Goal: Task Accomplishment & Management: Use online tool/utility

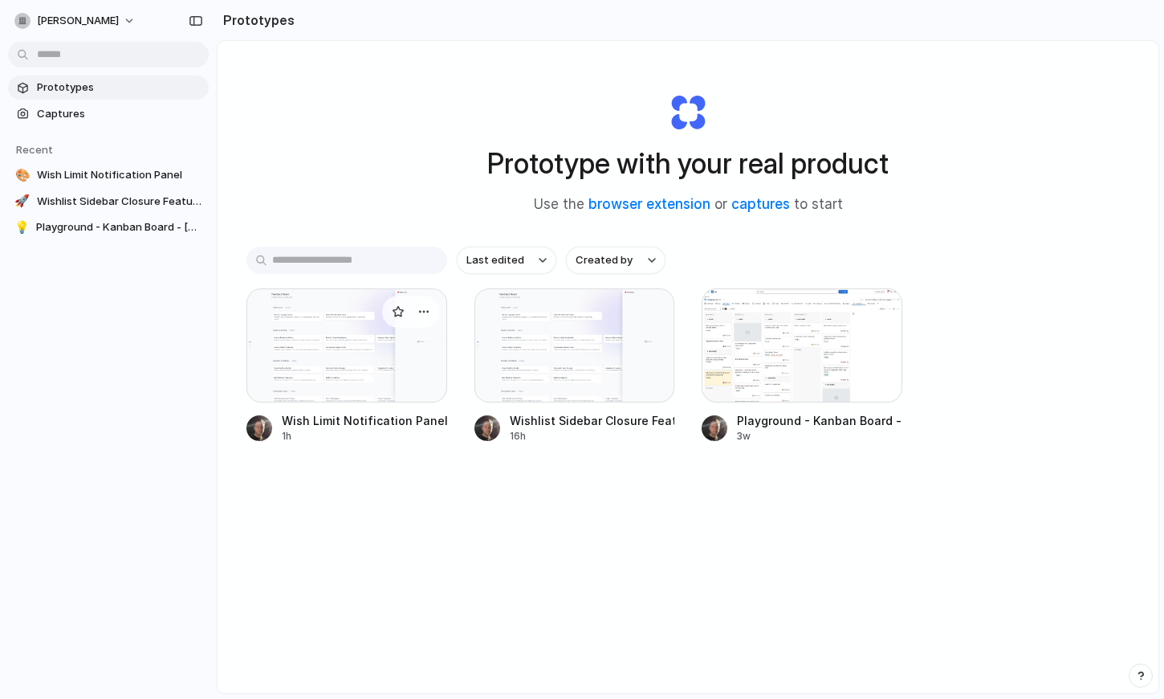
click at [358, 363] on div at bounding box center [346, 345] width 201 height 114
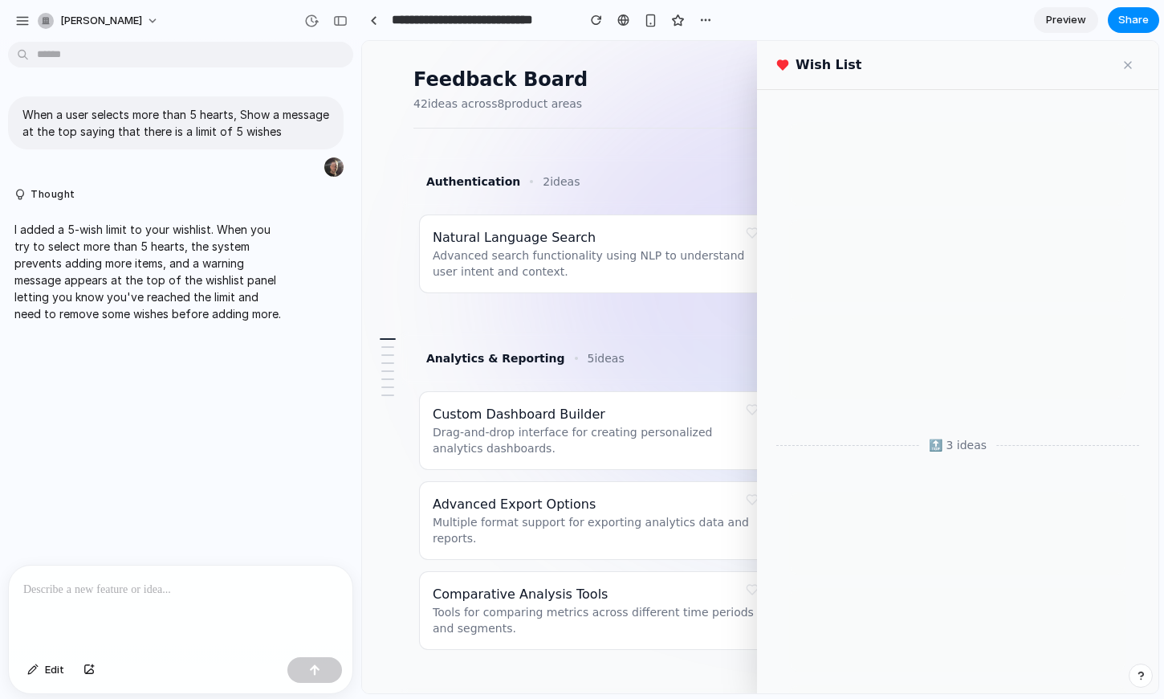
click at [751, 233] on button at bounding box center [752, 233] width 22 height 22
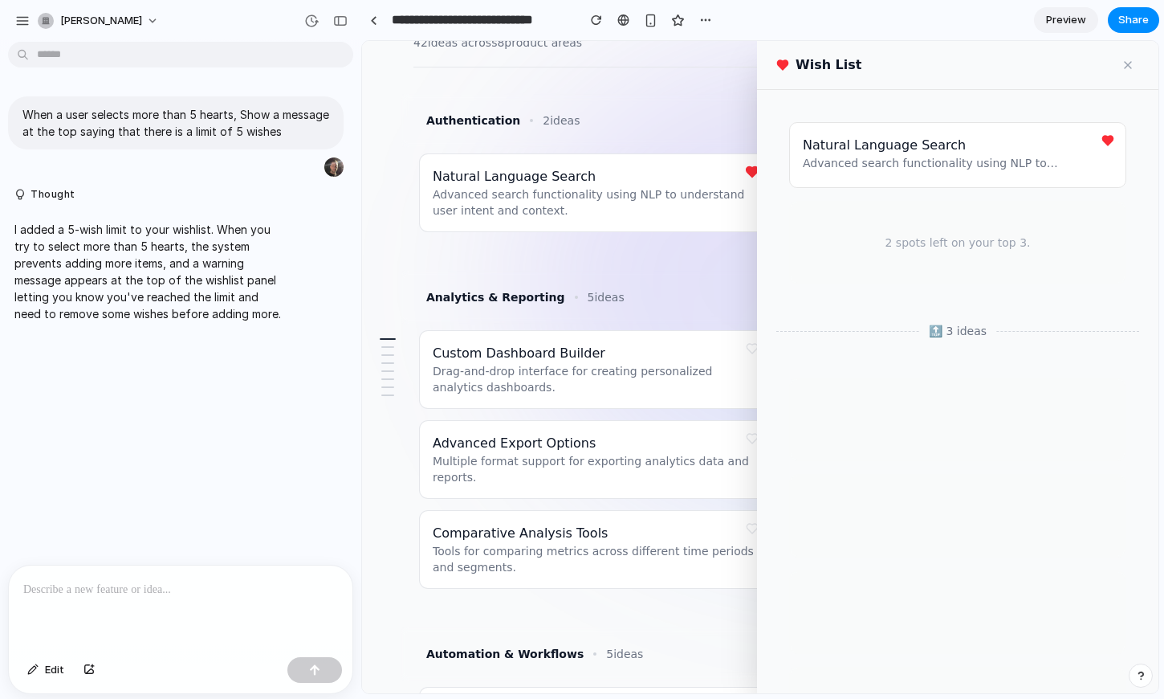
scroll to position [75, 0]
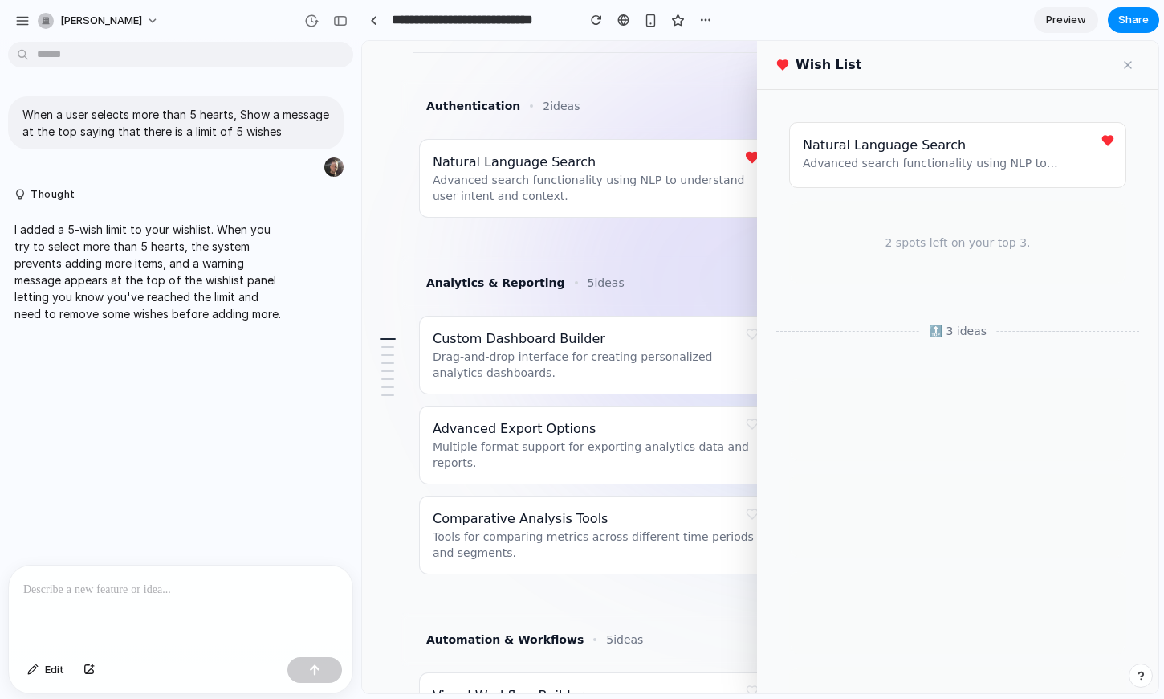
click at [1129, 66] on button at bounding box center [1128, 65] width 22 height 22
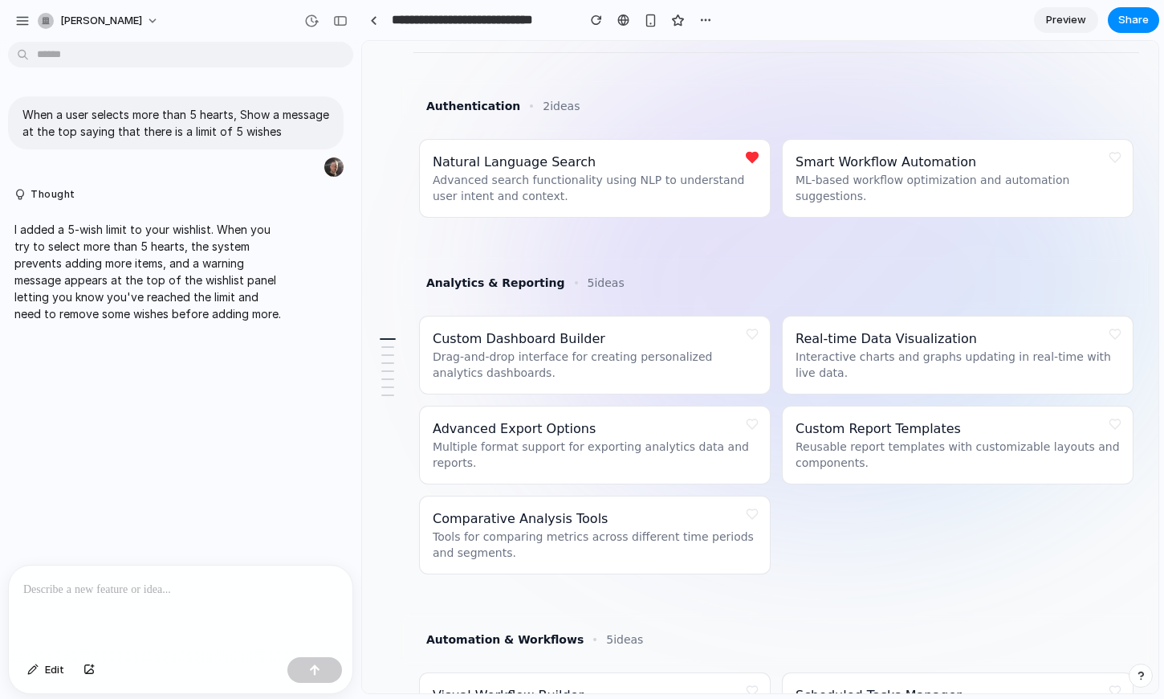
click at [750, 336] on button at bounding box center [752, 334] width 22 height 22
click at [1115, 336] on button at bounding box center [1115, 334] width 22 height 22
click at [1111, 149] on button at bounding box center [1115, 157] width 22 height 22
click at [756, 418] on button at bounding box center [752, 424] width 22 height 22
click at [1110, 423] on button at bounding box center [1115, 424] width 22 height 22
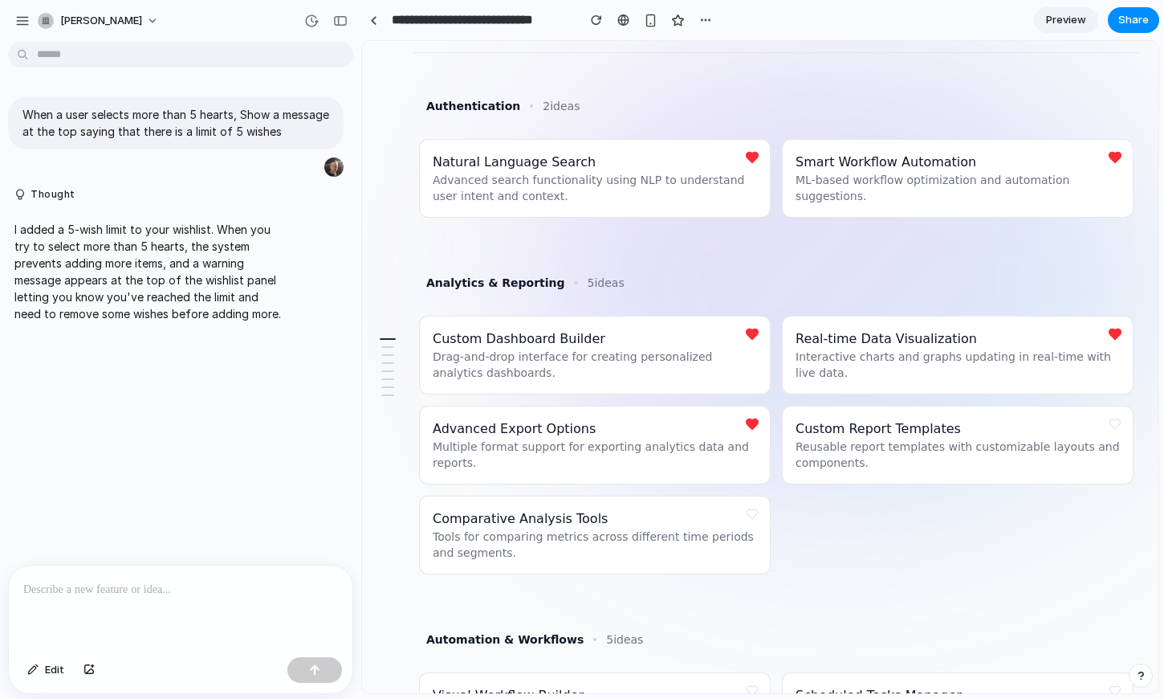
click at [1112, 422] on button at bounding box center [1115, 424] width 22 height 22
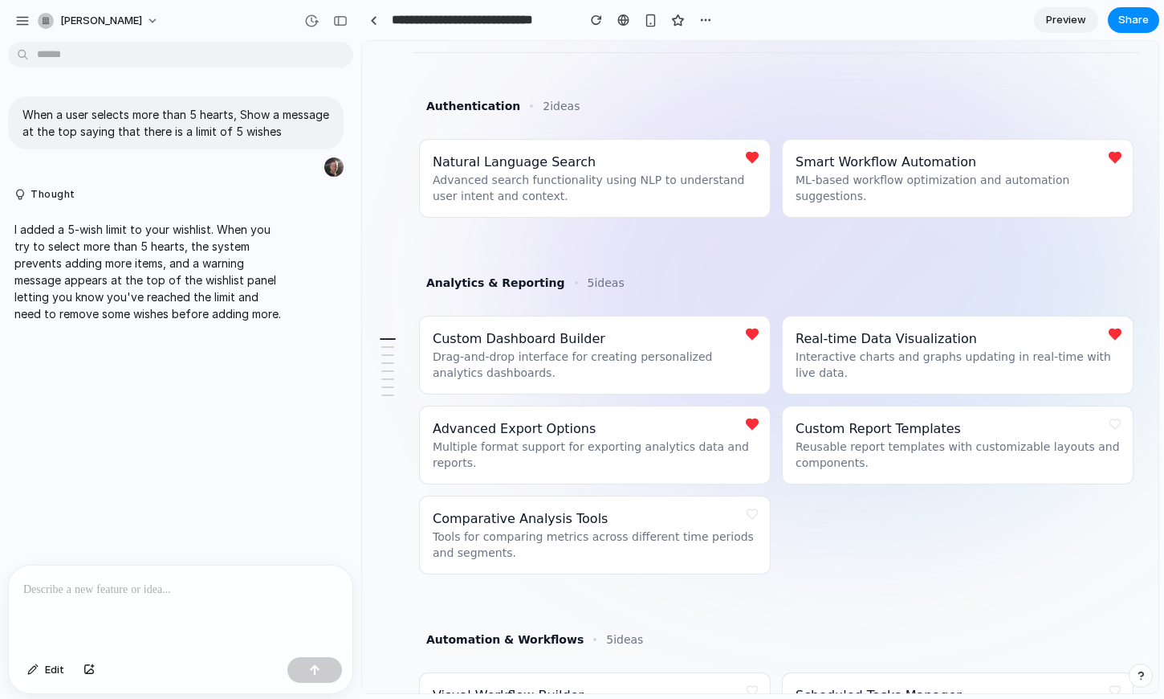
click at [1112, 422] on button at bounding box center [1115, 424] width 22 height 22
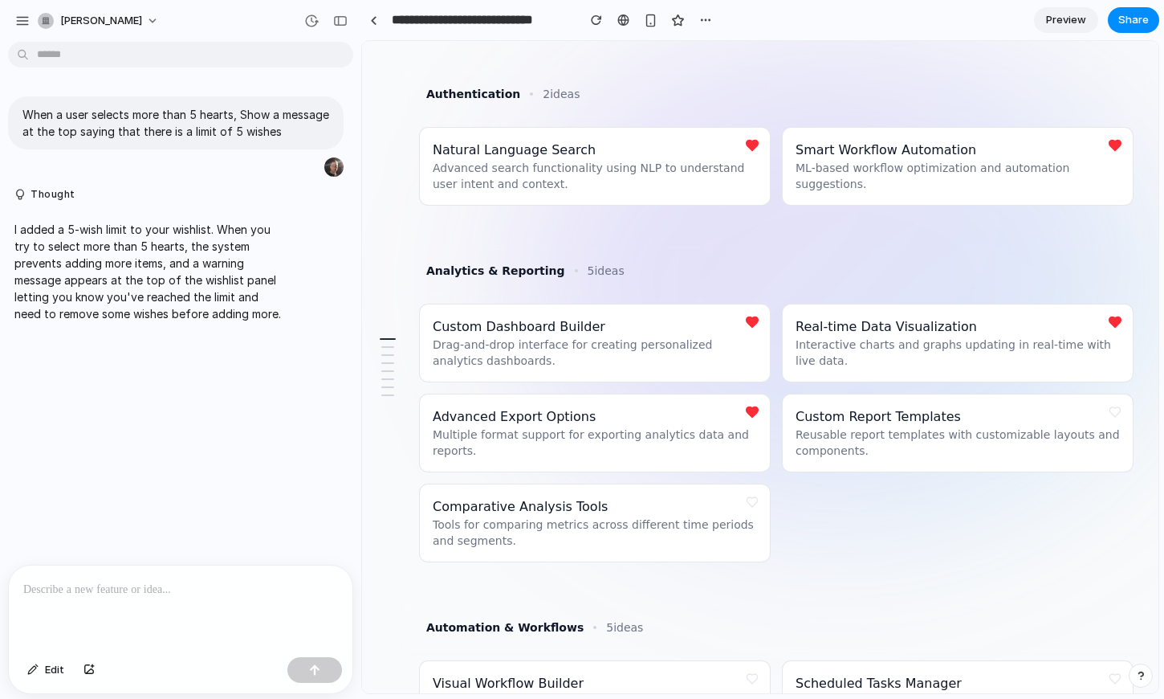
scroll to position [0, 0]
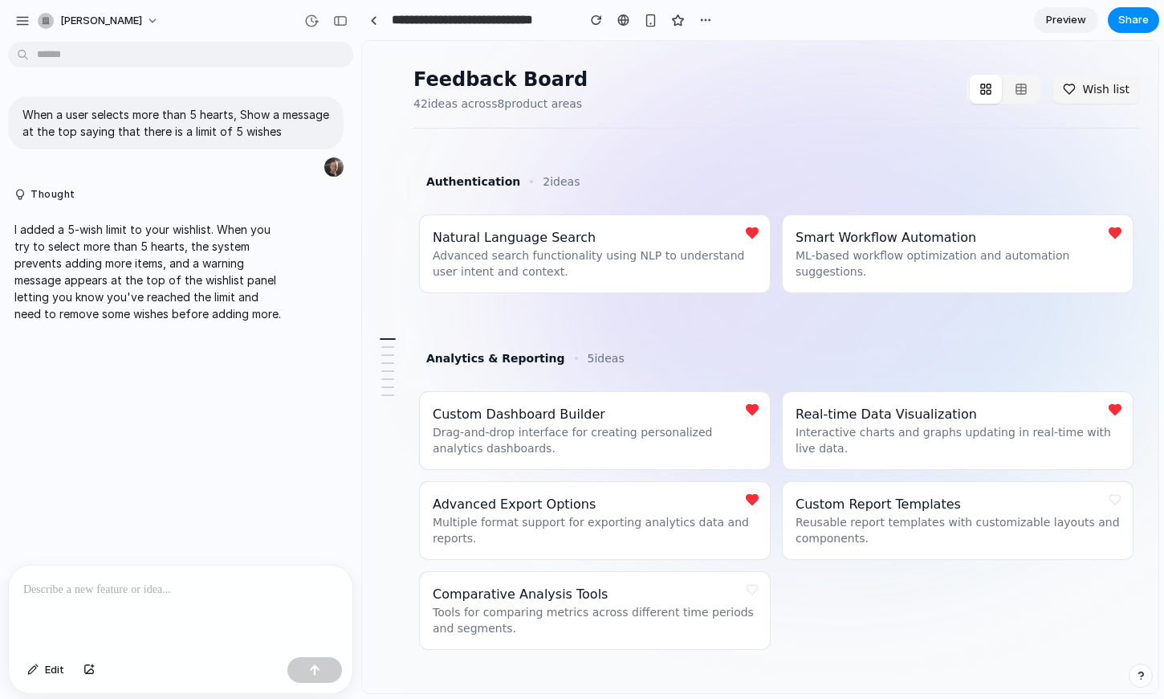
click at [1083, 88] on button "Wish list" at bounding box center [1096, 89] width 86 height 29
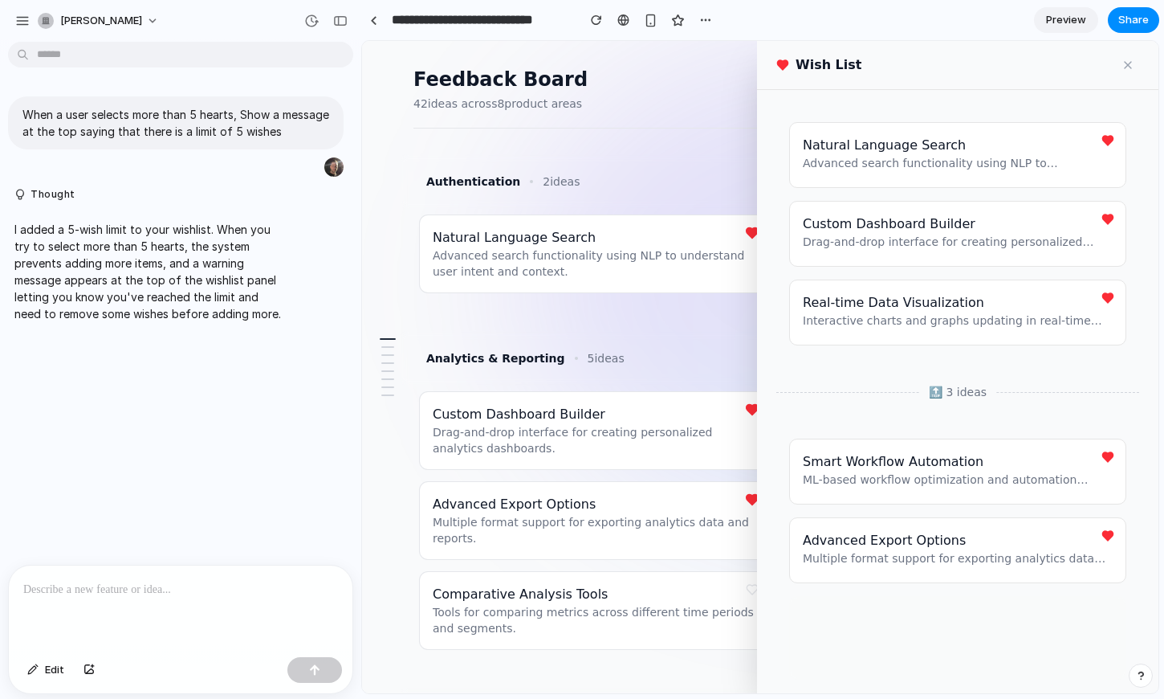
click at [746, 234] on button at bounding box center [752, 233] width 22 height 22
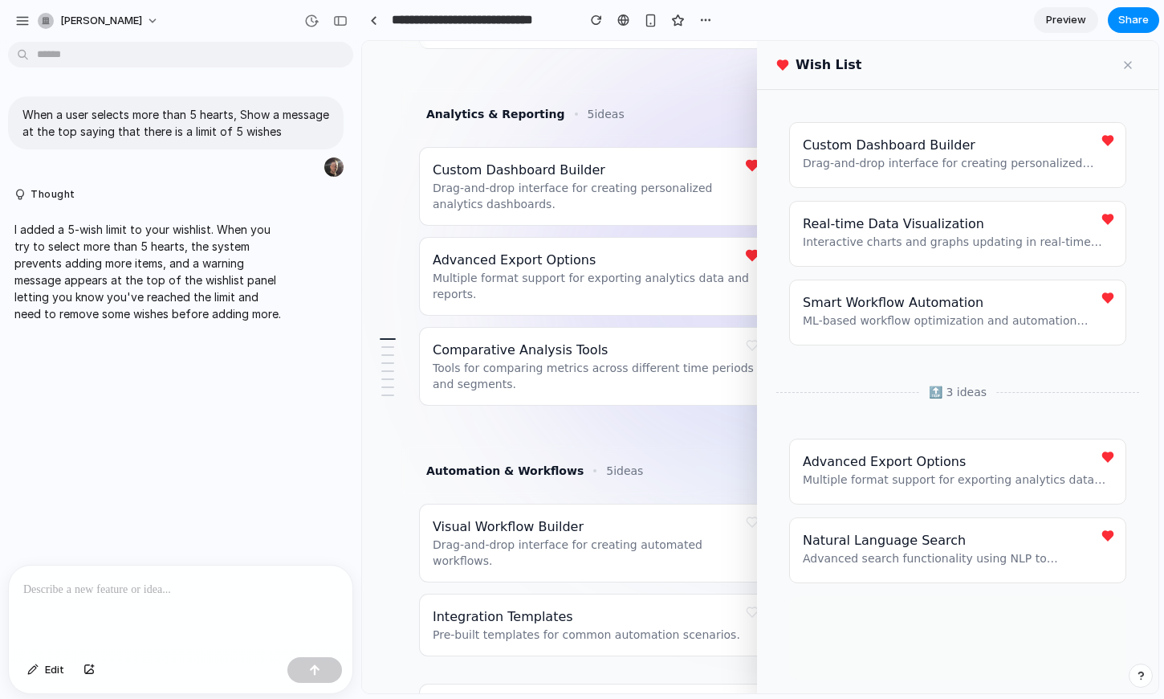
scroll to position [346, 0]
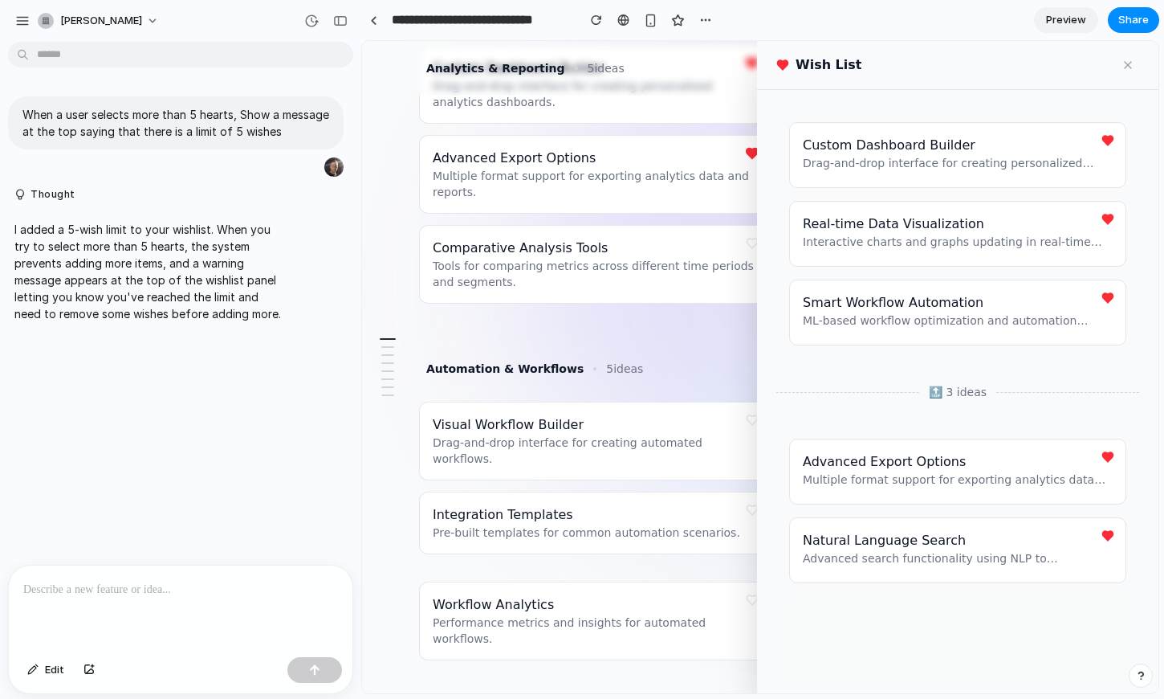
click at [750, 419] on button at bounding box center [752, 420] width 22 height 22
click at [750, 418] on button at bounding box center [752, 420] width 22 height 22
click at [761, 419] on div "Custom Dashboard Builder Drag-and-drop interface for creating personalized anal…" at bounding box center [957, 391] width 401 height 603
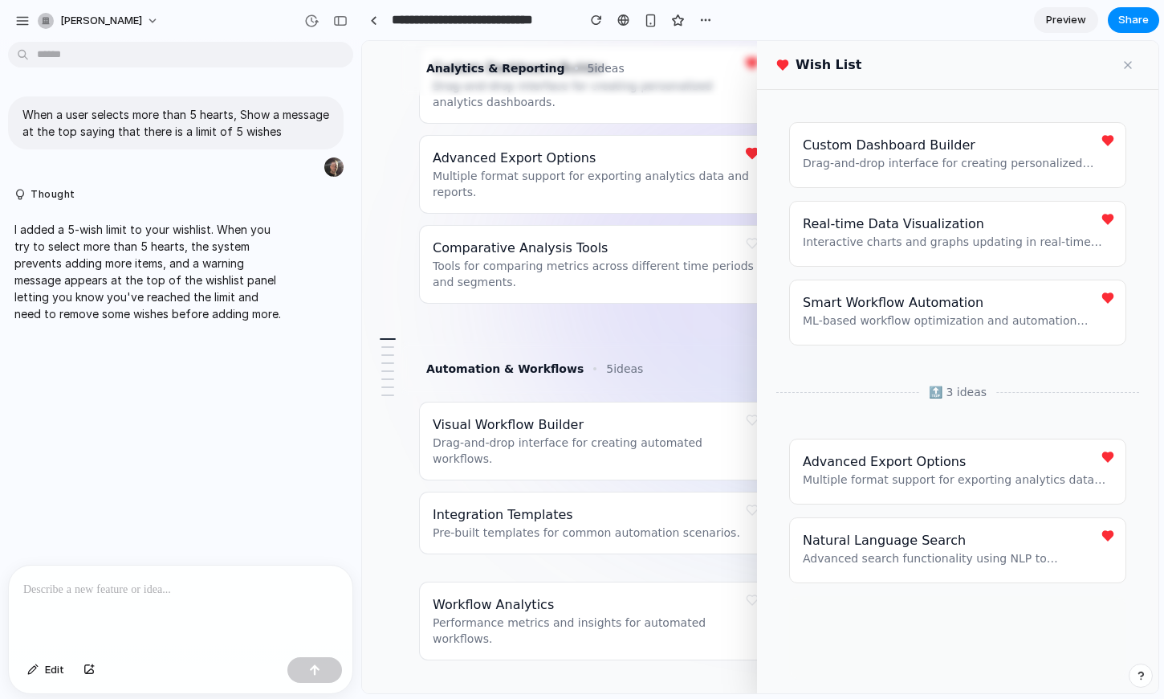
click at [757, 419] on div at bounding box center [758, 367] width 3 height 652
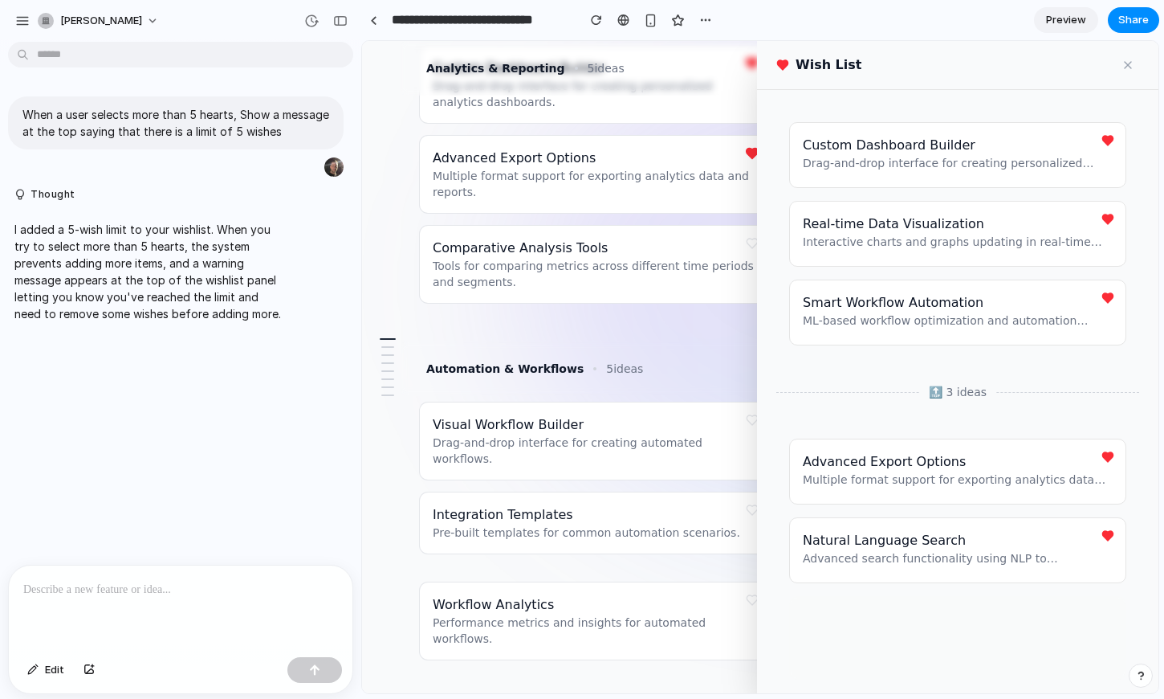
click at [1117, 69] on button at bounding box center [1128, 65] width 22 height 22
